Goal: Complete application form: Complete application form

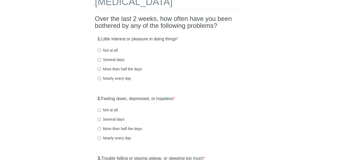
scroll to position [43, 0]
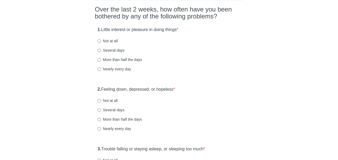
click at [107, 41] on label "Not at all" at bounding box center [108, 40] width 20 height 5
click at [101, 41] on input "Not at all" at bounding box center [99, 40] width 3 height 3
radio input "true"
click at [203, 55] on div "1. Little interest or pleasure in doing things * Not at all Several days More t…" at bounding box center [169, 52] width 148 height 56
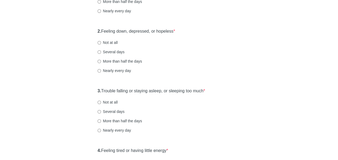
scroll to position [105, 0]
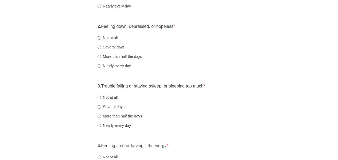
click at [115, 37] on label "Not at all" at bounding box center [108, 37] width 20 height 5
click at [101, 37] on input "Not at all" at bounding box center [99, 37] width 3 height 3
radio input "true"
click at [192, 49] on div "Several days" at bounding box center [169, 46] width 143 height 5
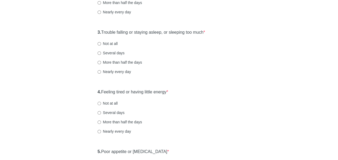
scroll to position [160, 0]
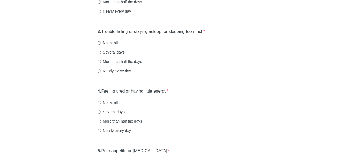
click at [113, 43] on label "Not at all" at bounding box center [108, 42] width 20 height 5
click at [101, 43] on input "Not at all" at bounding box center [99, 42] width 3 height 3
radio input "true"
click at [113, 51] on label "Several days" at bounding box center [111, 51] width 27 height 5
click at [101, 51] on input "Several days" at bounding box center [99, 52] width 3 height 3
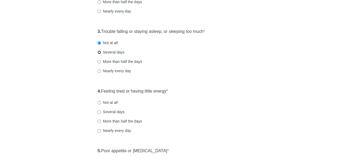
radio input "true"
click at [250, 55] on div "[MEDICAL_DATA] Over the last 2 weeks, how often have you been bothered by any o…" at bounding box center [169, 163] width 313 height 608
click at [269, 56] on div "[MEDICAL_DATA] Over the last 2 weeks, how often have you been bothered by any o…" at bounding box center [169, 163] width 313 height 608
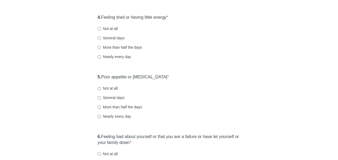
scroll to position [239, 0]
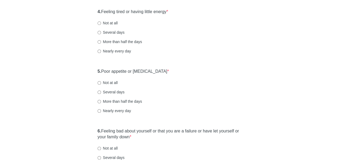
click at [110, 23] on label "Not at all" at bounding box center [108, 22] width 20 height 5
click at [101, 23] on input "Not at all" at bounding box center [99, 22] width 3 height 3
radio input "true"
click at [196, 47] on div "4. Feeling tired or having little energy * Not at all Several days More than ha…" at bounding box center [169, 34] width 148 height 56
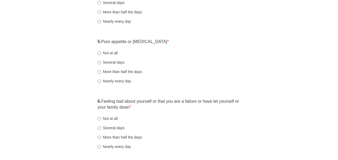
scroll to position [280, 0]
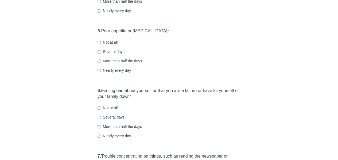
click at [109, 43] on label "Not at all" at bounding box center [108, 42] width 20 height 5
click at [101, 43] on input "Not at all" at bounding box center [99, 42] width 3 height 3
radio input "true"
click at [188, 58] on div "More than half the days" at bounding box center [169, 60] width 143 height 5
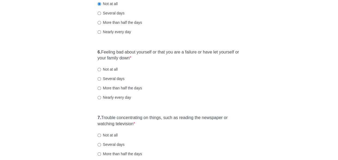
scroll to position [353, 0]
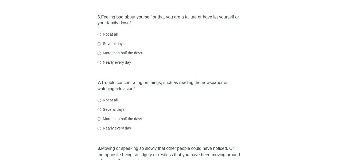
click at [110, 34] on label "Not at all" at bounding box center [108, 34] width 20 height 5
click at [101, 34] on input "Not at all" at bounding box center [99, 34] width 3 height 3
radio input "true"
click at [198, 56] on div "6. Feeling bad about yourself or that you are a failure or have let yourself or…" at bounding box center [169, 42] width 148 height 62
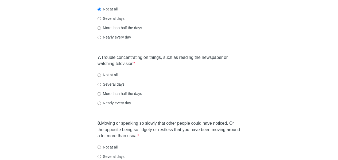
scroll to position [408, 0]
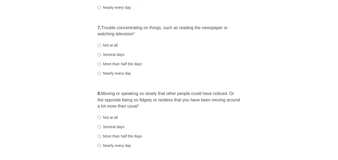
click at [111, 54] on label "Several days" at bounding box center [111, 54] width 27 height 5
click at [101, 54] on input "Several days" at bounding box center [99, 54] width 3 height 3
radio input "true"
click at [223, 69] on div "7. Trouble concentrating on things, such as reading the newspaper or watching t…" at bounding box center [169, 53] width 148 height 62
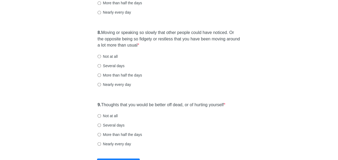
scroll to position [471, 0]
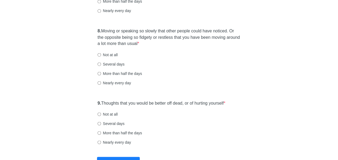
click at [110, 64] on label "Several days" at bounding box center [111, 63] width 27 height 5
click at [101, 64] on input "Several days" at bounding box center [99, 63] width 3 height 3
radio input "true"
click at [187, 75] on div "More than half the days" at bounding box center [169, 73] width 143 height 5
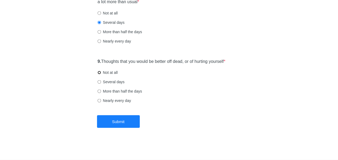
click at [99, 72] on input "Not at all" at bounding box center [99, 72] width 3 height 3
radio input "true"
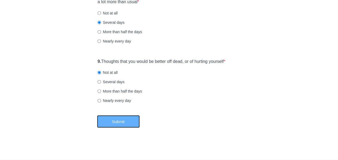
click at [121, 122] on button "Submit" at bounding box center [118, 121] width 43 height 13
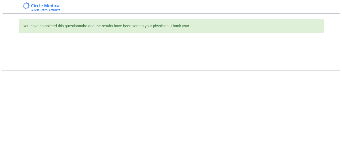
scroll to position [0, 0]
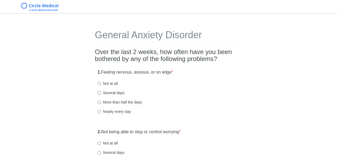
click at [117, 92] on label "Several days" at bounding box center [111, 92] width 27 height 5
click at [101, 92] on input "Several days" at bounding box center [99, 92] width 3 height 3
radio input "true"
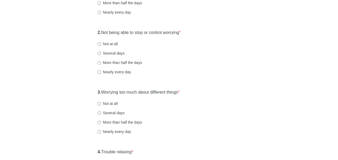
scroll to position [100, 0]
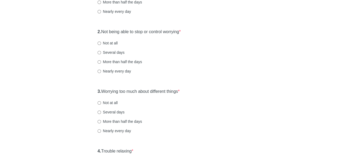
click at [110, 43] on label "Not at all" at bounding box center [108, 42] width 20 height 5
click at [101, 43] on input "Not at all" at bounding box center [99, 42] width 3 height 3
radio input "true"
click at [220, 47] on div "2. Not being able to stop or control worrying * Not at all Several days More th…" at bounding box center [169, 54] width 148 height 56
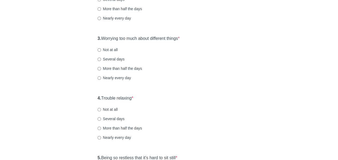
scroll to position [167, 0]
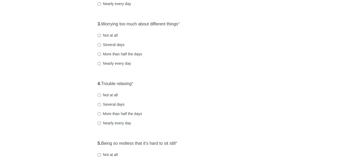
click at [106, 43] on label "Several days" at bounding box center [111, 44] width 27 height 5
click at [101, 43] on input "Several days" at bounding box center [99, 44] width 3 height 3
radio input "true"
click at [237, 58] on div "3. Worrying too much about different things * Not at all Several days More than…" at bounding box center [169, 46] width 148 height 56
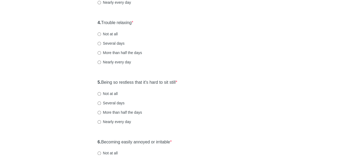
scroll to position [230, 0]
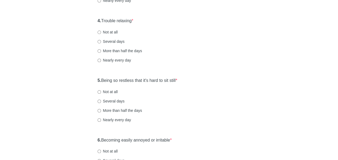
click at [114, 40] on label "Several days" at bounding box center [111, 41] width 27 height 5
click at [101, 40] on input "Several days" at bounding box center [99, 41] width 3 height 3
radio input "true"
click at [208, 48] on div "More than half the days" at bounding box center [169, 50] width 143 height 5
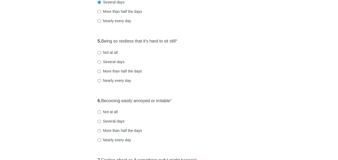
scroll to position [272, 0]
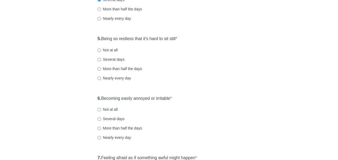
click at [110, 47] on label "Not at all" at bounding box center [108, 49] width 20 height 5
click at [101, 48] on input "Not at all" at bounding box center [99, 49] width 3 height 3
radio input "true"
click at [215, 72] on div "5. Being so restless that it's hard to sit still * Not at all Several days More…" at bounding box center [169, 61] width 148 height 56
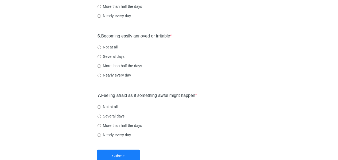
scroll to position [335, 0]
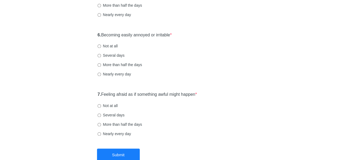
click at [130, 66] on label "More than half the days" at bounding box center [120, 64] width 44 height 5
click at [101, 66] on input "More than half the days" at bounding box center [99, 64] width 3 height 3
radio input "true"
click at [208, 70] on div "6. Becoming easily annoyed or irritable * Not at all Several days More than hal…" at bounding box center [169, 57] width 148 height 56
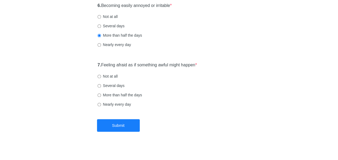
scroll to position [368, 0]
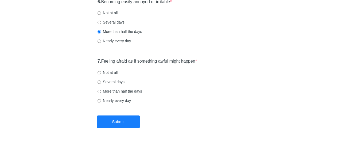
click at [225, 60] on div "7. Feeling afraid as if something awful might happen * Not at all Several days …" at bounding box center [169, 84] width 148 height 56
click at [101, 81] on label "Several days" at bounding box center [111, 81] width 27 height 5
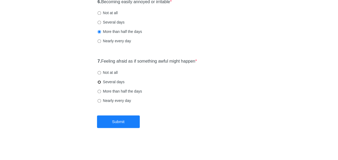
click at [101, 81] on input "Several days" at bounding box center [99, 81] width 3 height 3
radio input "true"
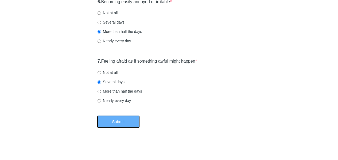
click at [116, 121] on button "Submit" at bounding box center [118, 121] width 43 height 13
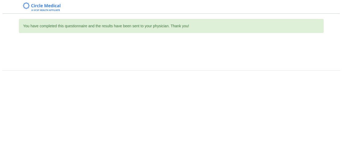
scroll to position [0, 0]
